Goal: Check status: Check status

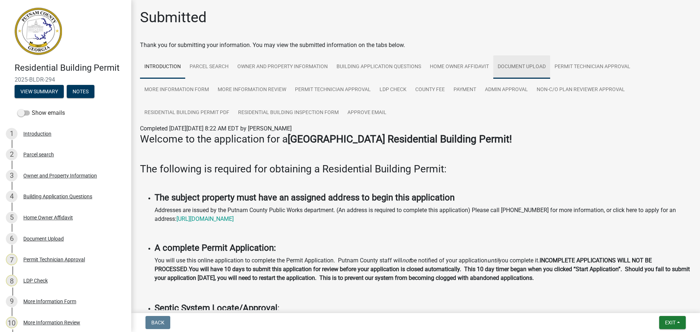
click at [529, 67] on link "Document Upload" at bounding box center [521, 66] width 57 height 23
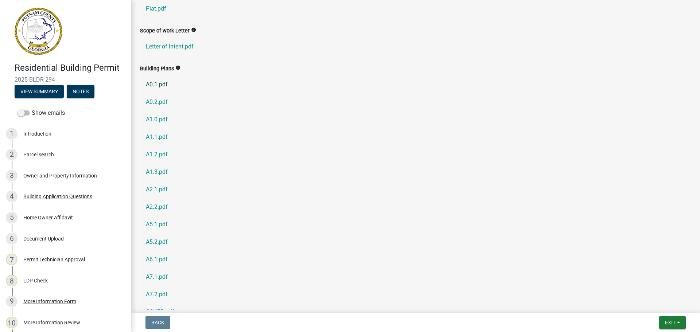
scroll to position [292, 0]
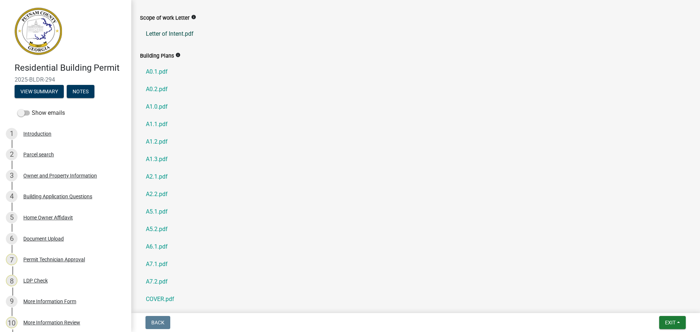
click at [182, 34] on link "Letter of Intent.pdf" at bounding box center [415, 34] width 551 height 18
click at [147, 72] on link "A0.1.pdf" at bounding box center [415, 72] width 551 height 18
click at [158, 89] on link "A0.2.pdf" at bounding box center [415, 90] width 551 height 18
click at [161, 108] on link "A1.0.pdf" at bounding box center [415, 107] width 551 height 18
click at [163, 142] on link "A1.2.pdf" at bounding box center [415, 142] width 551 height 18
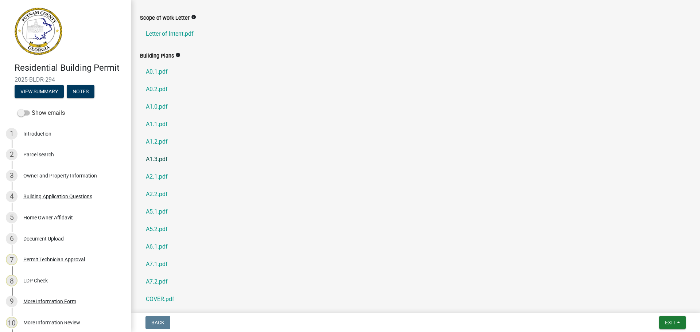
click at [159, 158] on link "A1.3.pdf" at bounding box center [415, 160] width 551 height 18
click at [162, 177] on link "A2.1.pdf" at bounding box center [415, 177] width 551 height 18
click at [160, 195] on link "A2.2.pdf" at bounding box center [415, 195] width 551 height 18
click at [154, 105] on link "A1.0.pdf" at bounding box center [415, 107] width 551 height 18
click at [160, 142] on link "A1.2.pdf" at bounding box center [415, 142] width 551 height 18
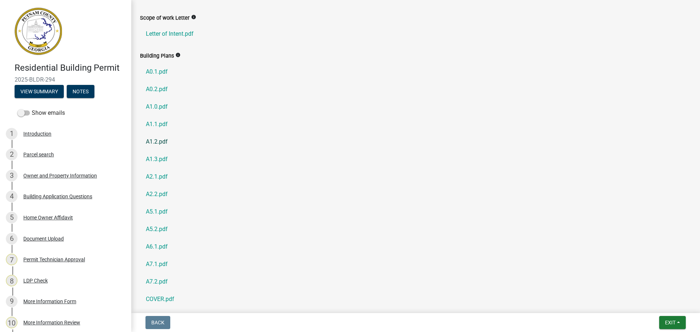
click at [155, 142] on link "A1.2.pdf" at bounding box center [415, 142] width 551 height 18
click at [153, 159] on link "A1.3.pdf" at bounding box center [415, 160] width 551 height 18
click at [159, 211] on link "A5.1.pdf" at bounding box center [415, 212] width 551 height 18
click at [155, 230] on link "A5.2.pdf" at bounding box center [415, 230] width 551 height 18
click at [156, 248] on link "A6.1.pdf" at bounding box center [415, 247] width 551 height 18
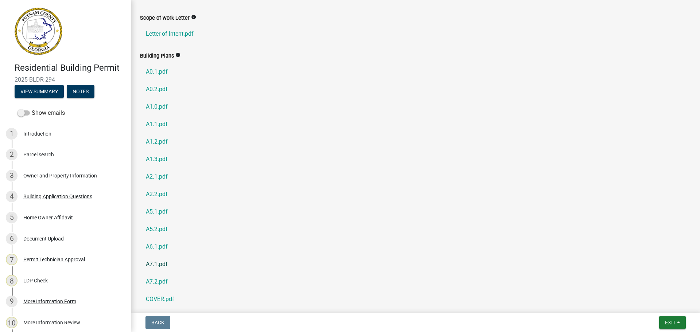
click at [154, 261] on link "A7.1.pdf" at bounding box center [415, 265] width 551 height 18
click at [156, 280] on link "A7.2.pdf" at bounding box center [415, 282] width 551 height 18
click at [154, 301] on link "COVER.pdf" at bounding box center [415, 300] width 551 height 18
click at [153, 123] on link "A1.1.pdf" at bounding box center [415, 125] width 551 height 18
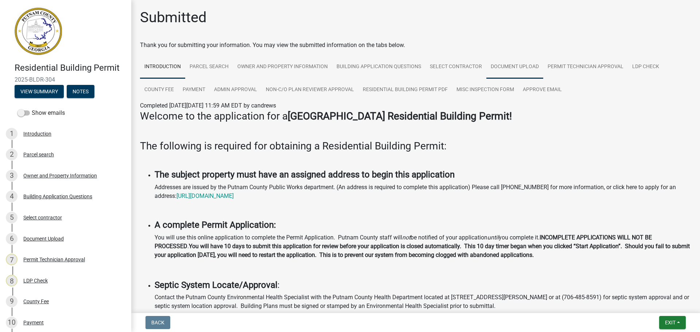
click at [505, 68] on link "Document Upload" at bounding box center [514, 66] width 57 height 23
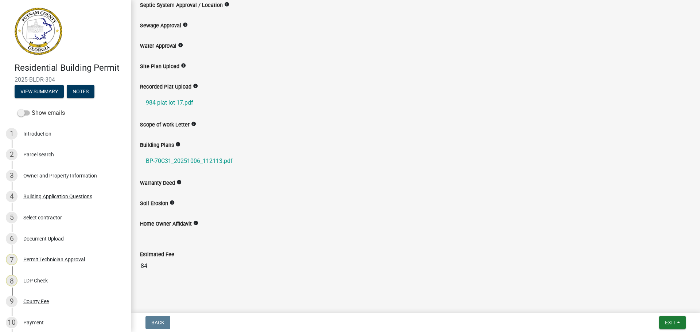
scroll to position [121, 0]
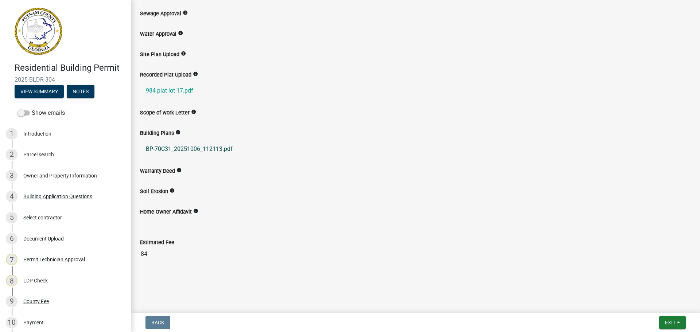
click at [208, 148] on link "BP-70C31_20251006_112113.pdf" at bounding box center [415, 149] width 551 height 18
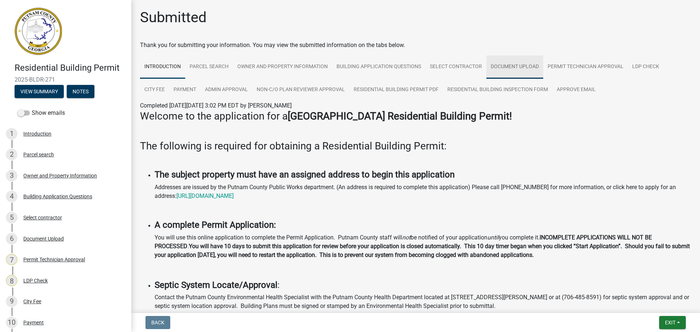
drag, startPoint x: 513, startPoint y: 69, endPoint x: 518, endPoint y: 70, distance: 4.6
click at [514, 69] on link "Document Upload" at bounding box center [514, 66] width 57 height 23
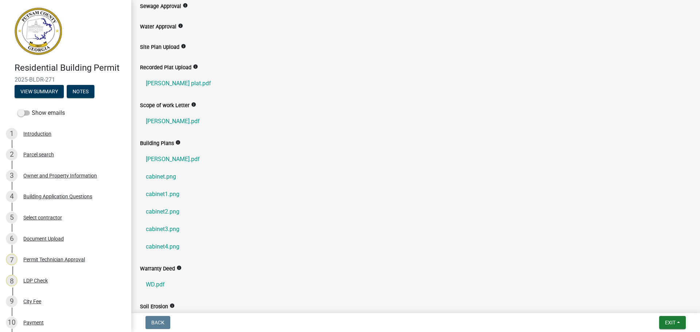
scroll to position [146, 0]
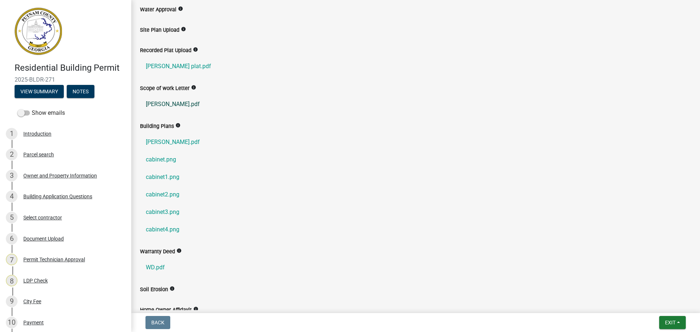
click at [160, 105] on link "phillips.pdf" at bounding box center [415, 105] width 551 height 18
click at [159, 140] on link "phillips.pdf" at bounding box center [415, 142] width 551 height 18
click at [170, 159] on link "cabinet.png" at bounding box center [415, 160] width 551 height 18
click at [167, 174] on link "cabinet1.png" at bounding box center [415, 177] width 551 height 18
click at [167, 195] on link "cabinet2.png" at bounding box center [415, 195] width 551 height 18
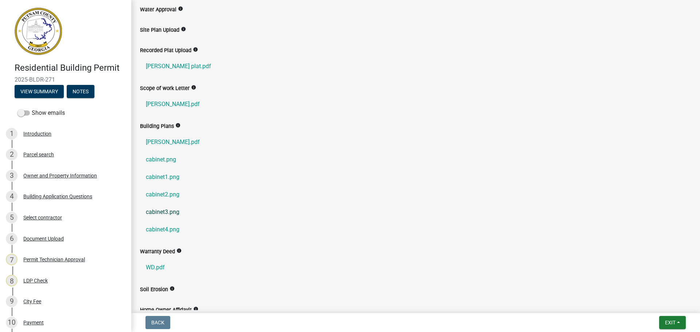
click at [156, 210] on link "cabinet3.png" at bounding box center [415, 212] width 551 height 18
click at [162, 230] on link "cabinet4.png" at bounding box center [415, 230] width 551 height 18
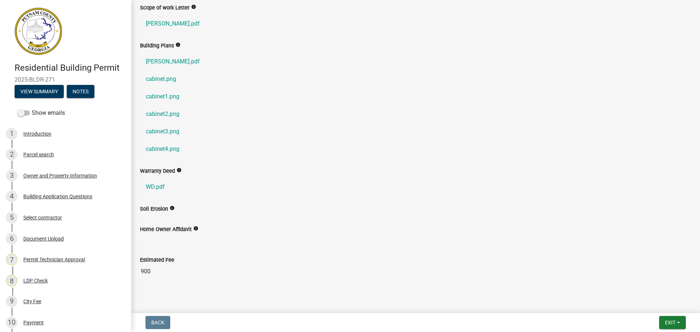
scroll to position [244, 0]
